Goal: Task Accomplishment & Management: Manage account settings

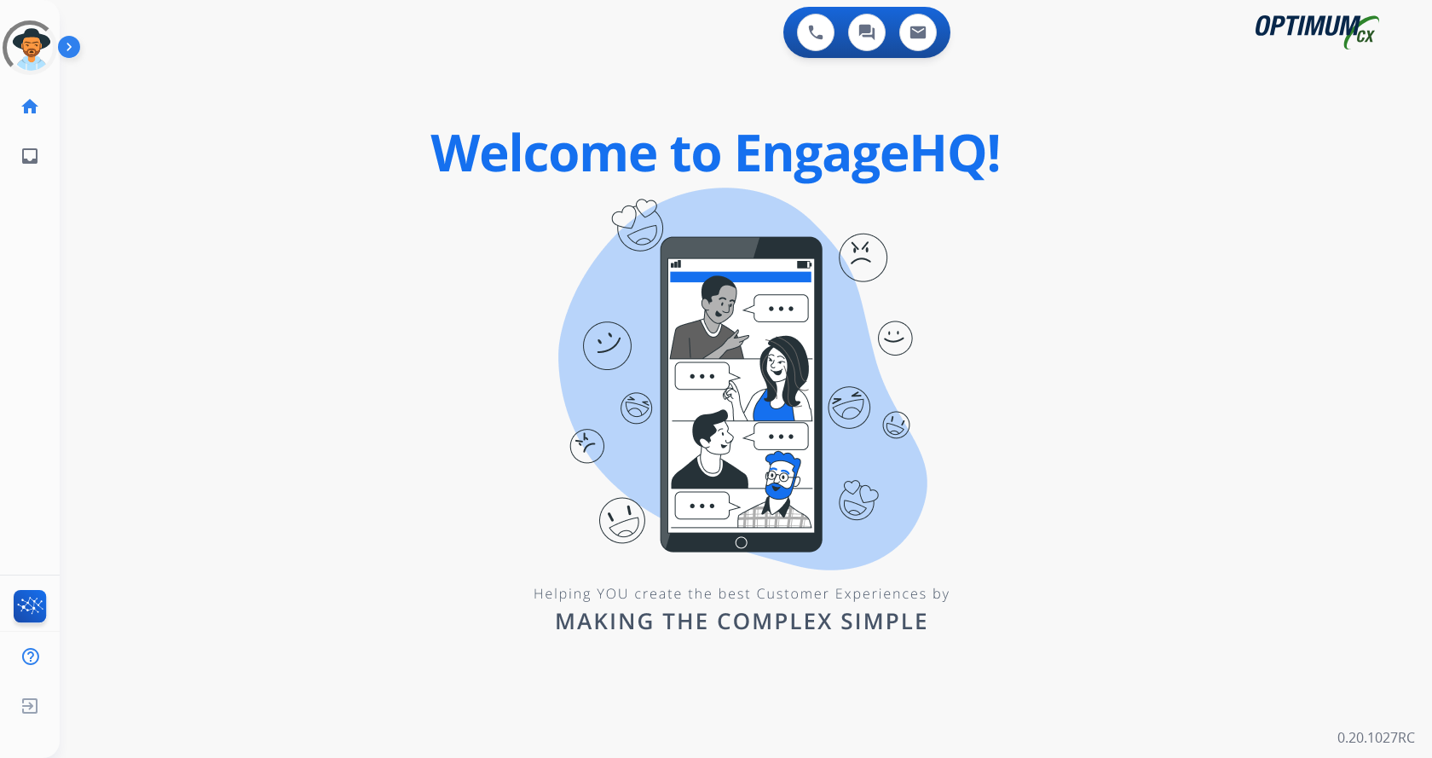
click at [72, 46] on img at bounding box center [72, 50] width 29 height 32
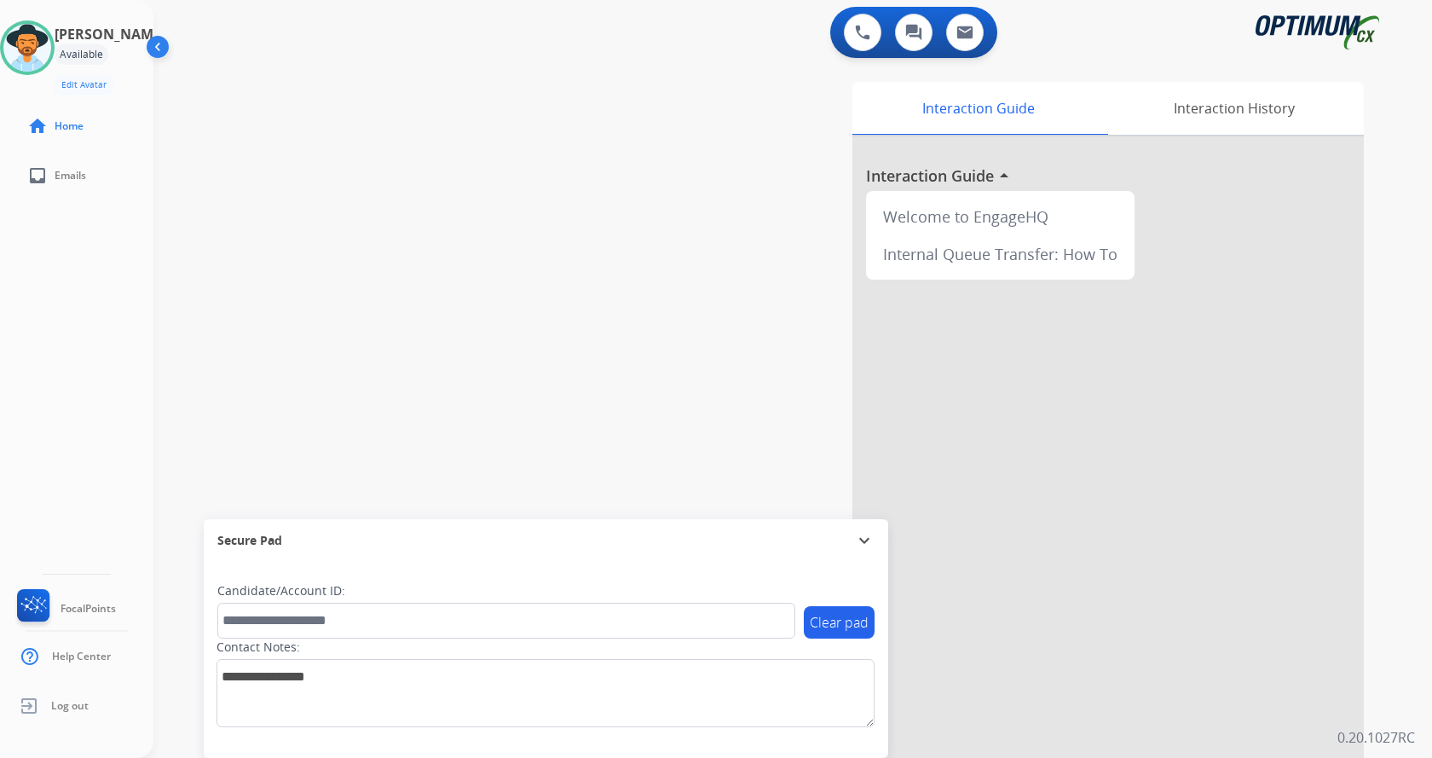
click at [282, 104] on div "swap_horiz Break voice bridge close_fullscreen Connect 3-Way Call merge_type Se…" at bounding box center [772, 416] width 1238 height 711
click at [30, 39] on img at bounding box center [27, 48] width 48 height 48
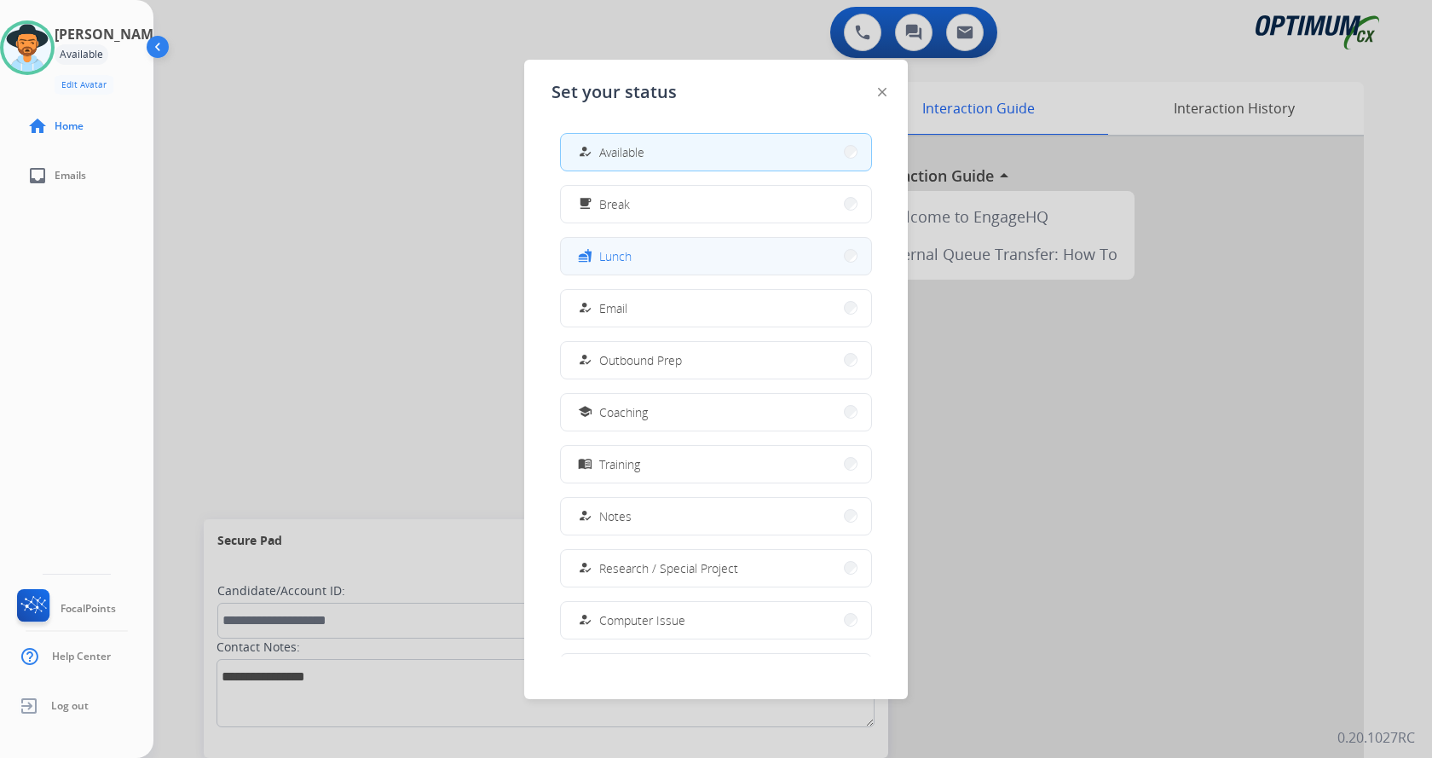
click at [655, 256] on button "fastfood Lunch" at bounding box center [716, 256] width 310 height 37
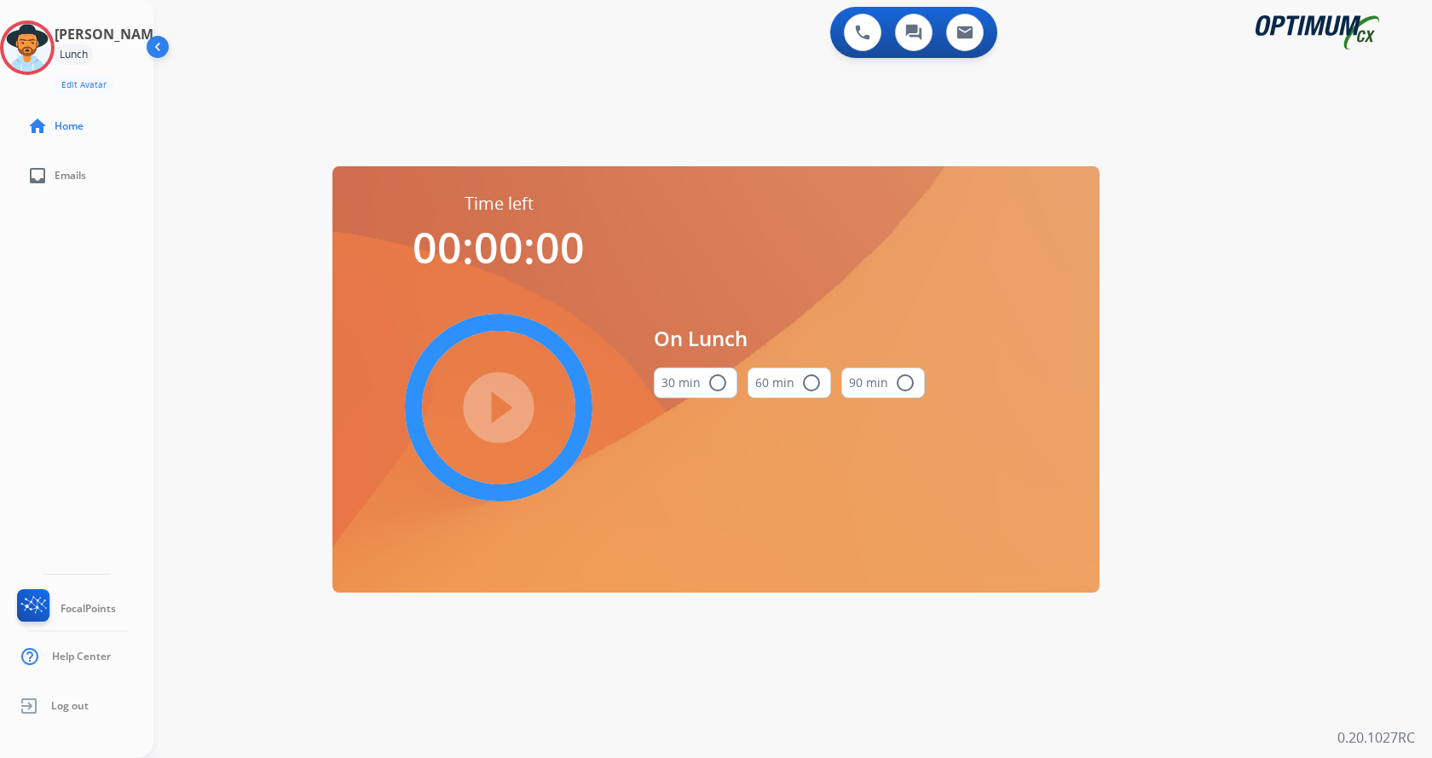
click at [697, 386] on button "30 min radio_button_unchecked" at bounding box center [696, 382] width 84 height 31
click at [489, 397] on mat-icon "play_circle_filled" at bounding box center [499, 407] width 20 height 20
click at [453, 109] on div "swap_horiz Break voice bridge close_fullscreen Connect 3-Way Call merge_type Se…" at bounding box center [772, 102] width 1238 height 82
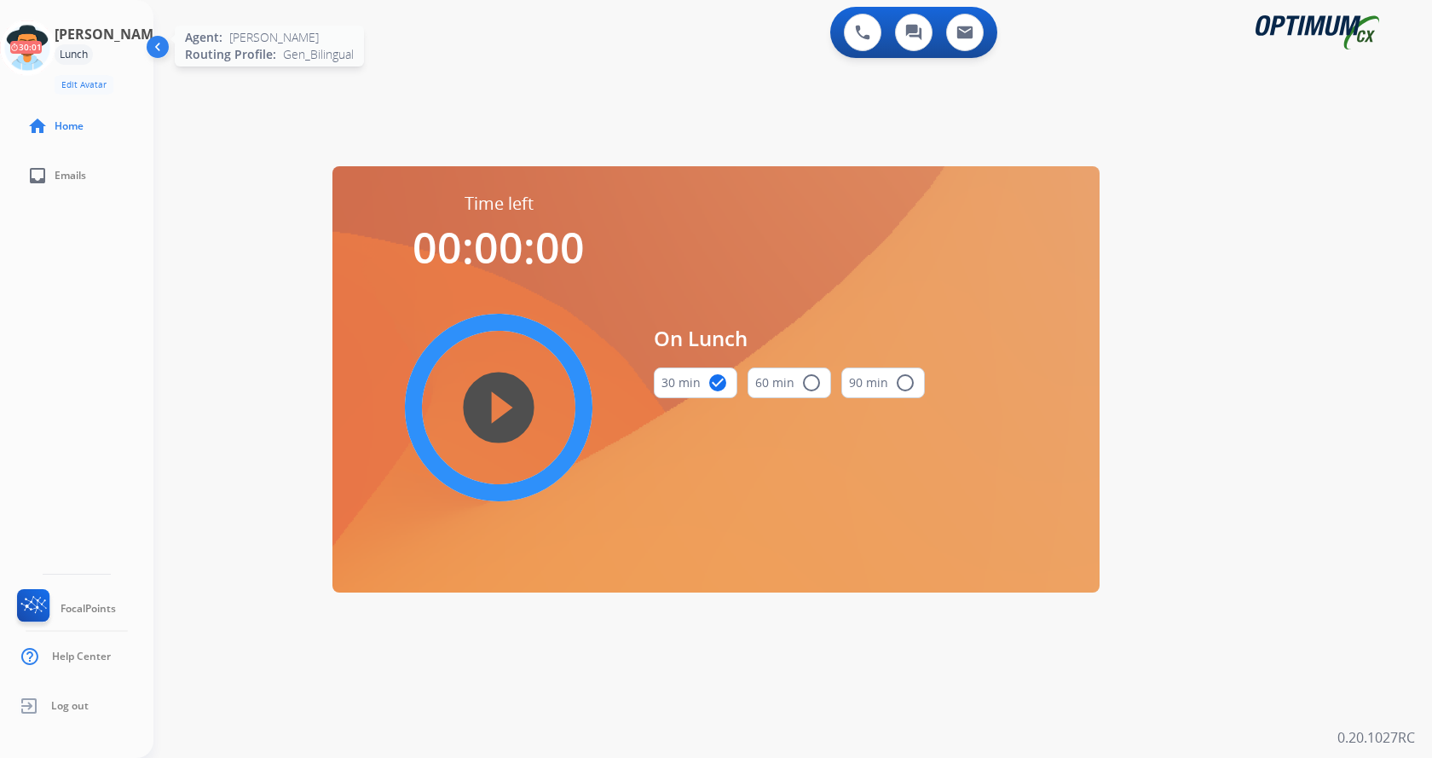
click at [55, 45] on icon at bounding box center [27, 47] width 55 height 55
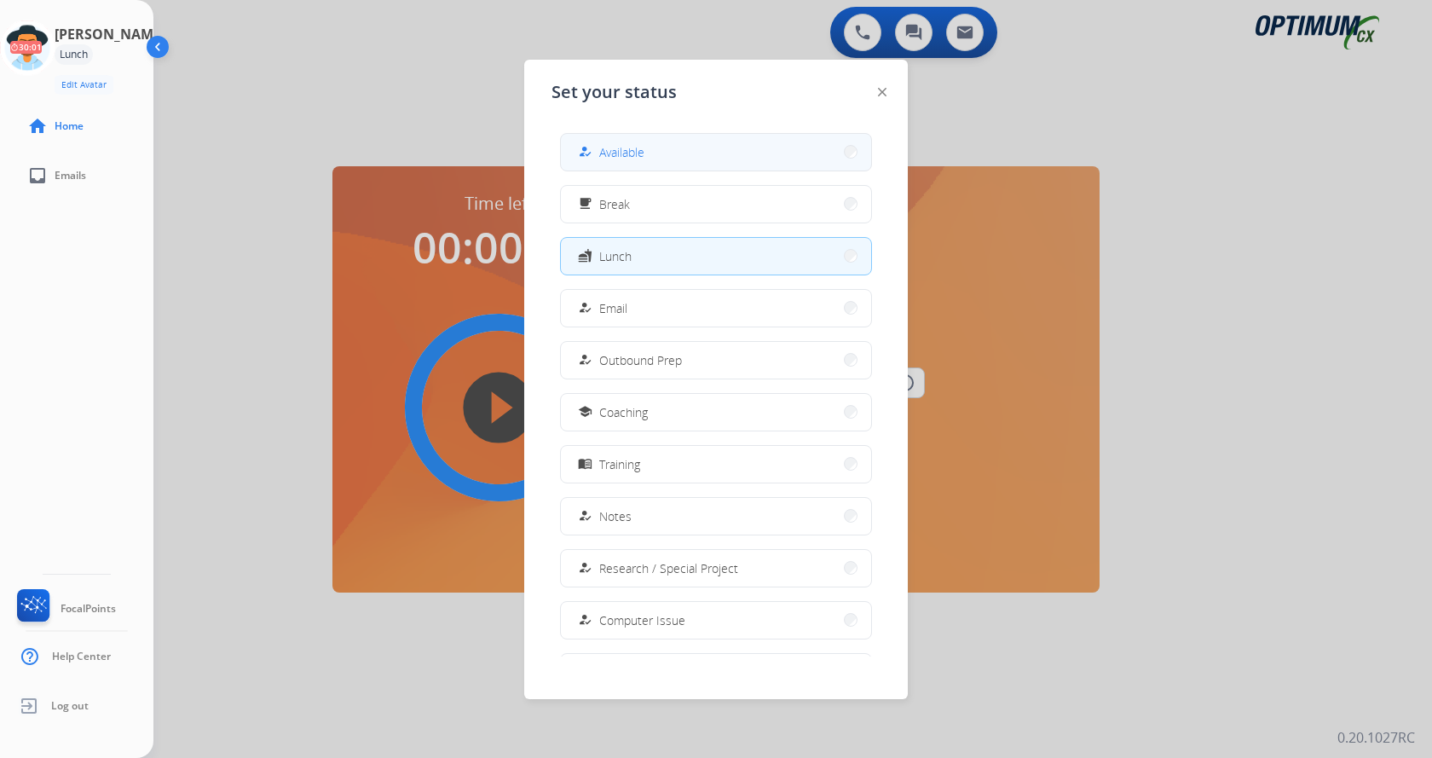
click at [628, 141] on button "how_to_reg Available" at bounding box center [716, 152] width 310 height 37
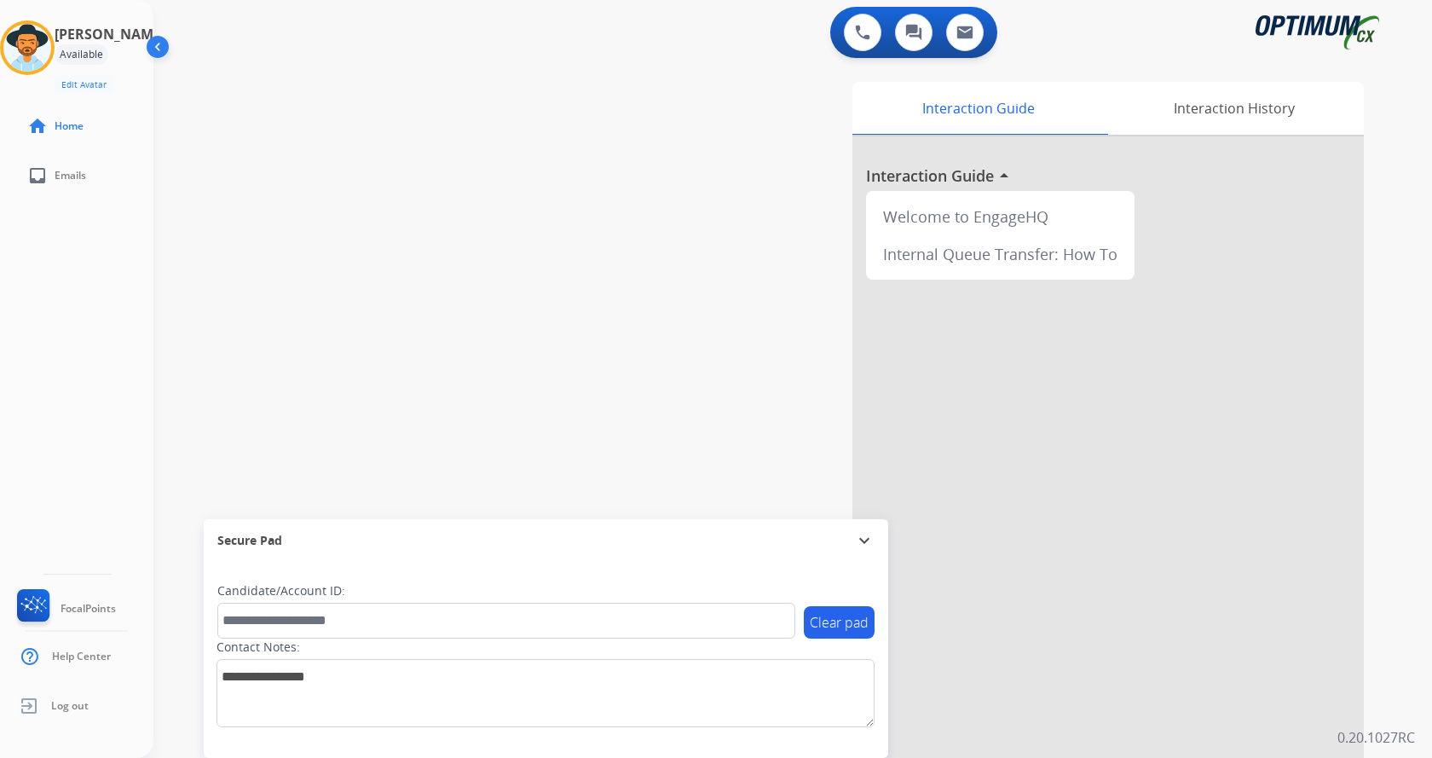
click at [236, 91] on div "swap_horiz Break voice bridge close_fullscreen Connect 3-Way Call merge_type Se…" at bounding box center [772, 416] width 1238 height 711
click at [336, 181] on div "swap_horiz Break voice bridge close_fullscreen Connect 3-Way Call merge_type Se…" at bounding box center [772, 416] width 1238 height 711
